Goal: Information Seeking & Learning: Learn about a topic

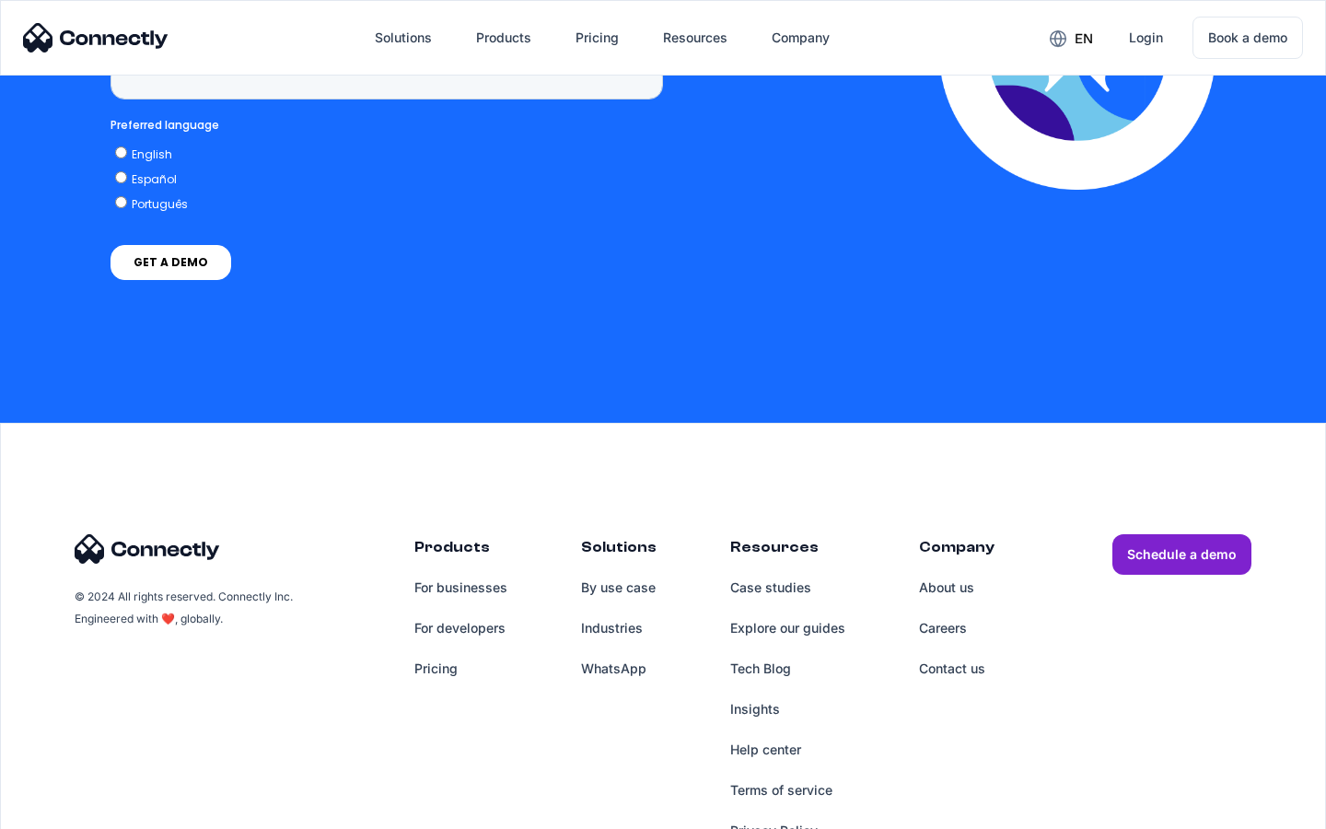
scroll to position [4689, 0]
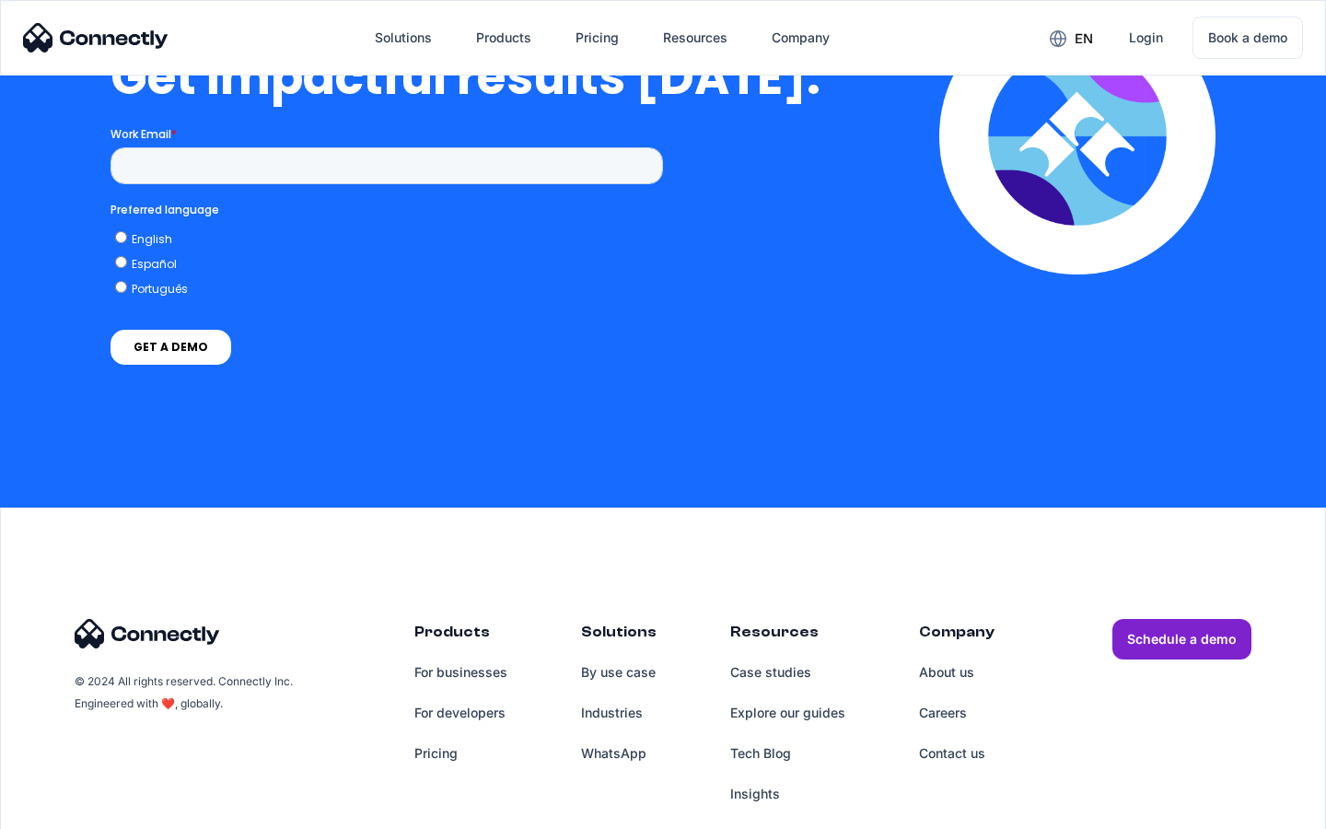
scroll to position [4063, 0]
